Goal: Task Accomplishment & Management: Use online tool/utility

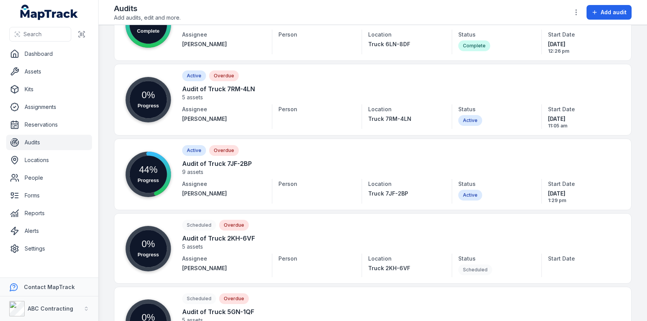
scroll to position [303, 0]
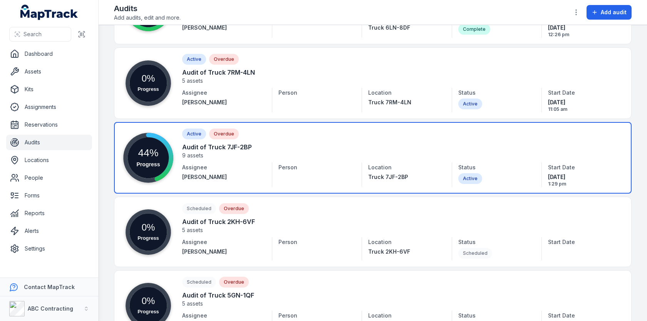
click at [333, 145] on link at bounding box center [372, 158] width 517 height 72
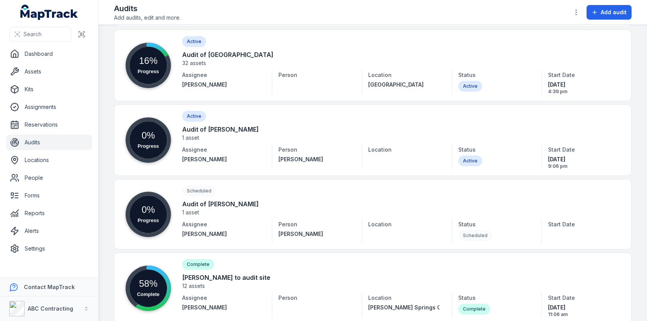
scroll to position [1012, 0]
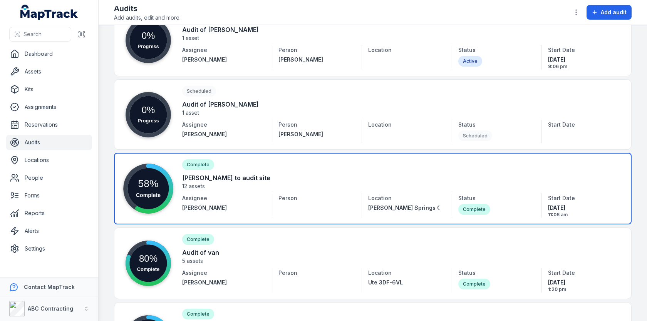
click at [306, 182] on link at bounding box center [372, 189] width 517 height 72
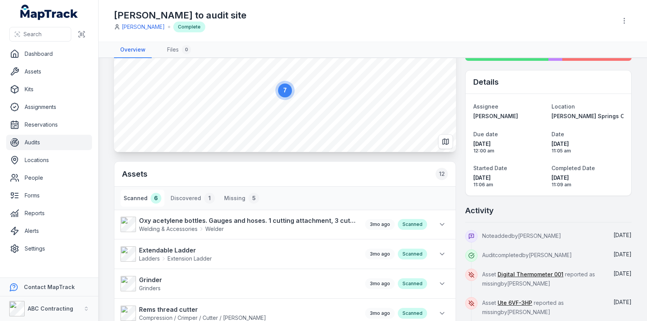
scroll to position [95, 0]
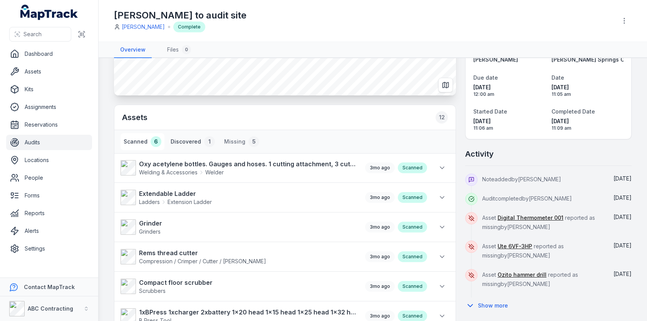
click at [185, 142] on button "Discovered 1" at bounding box center [192, 141] width 50 height 17
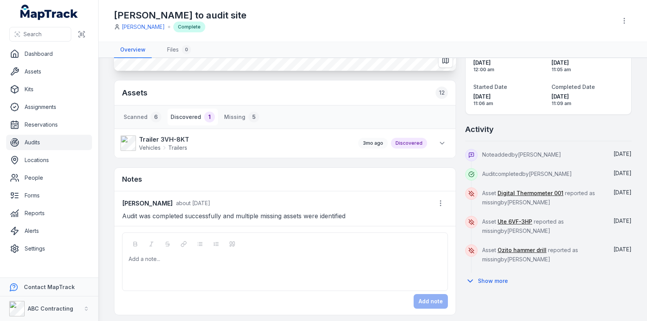
scroll to position [21, 0]
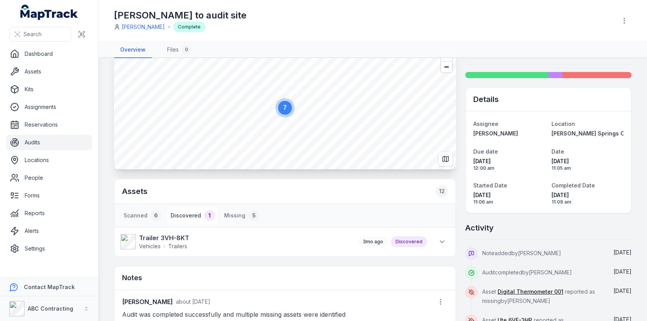
click at [463, 165] on div "7 Assets 12 Scanned 6 Discovered 1 Missing 5 Trailer 3VH-8KT Vehicles Trailers …" at bounding box center [372, 230] width 517 height 368
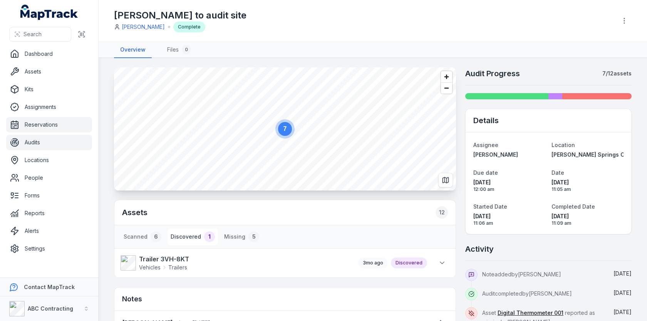
click at [38, 128] on link "Reservations" at bounding box center [49, 124] width 86 height 15
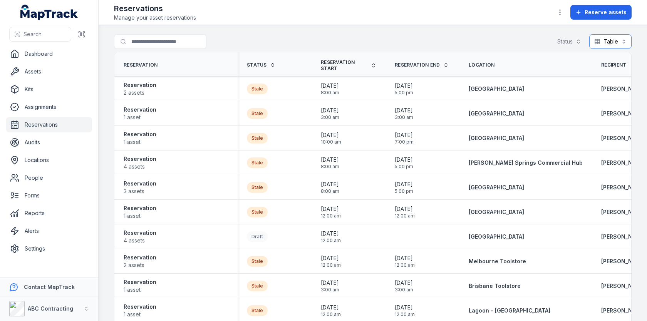
click at [613, 46] on button "Table *****" at bounding box center [610, 41] width 42 height 15
click at [611, 74] on span "Calendar" at bounding box center [609, 75] width 23 height 8
